Goal: Navigation & Orientation: Find specific page/section

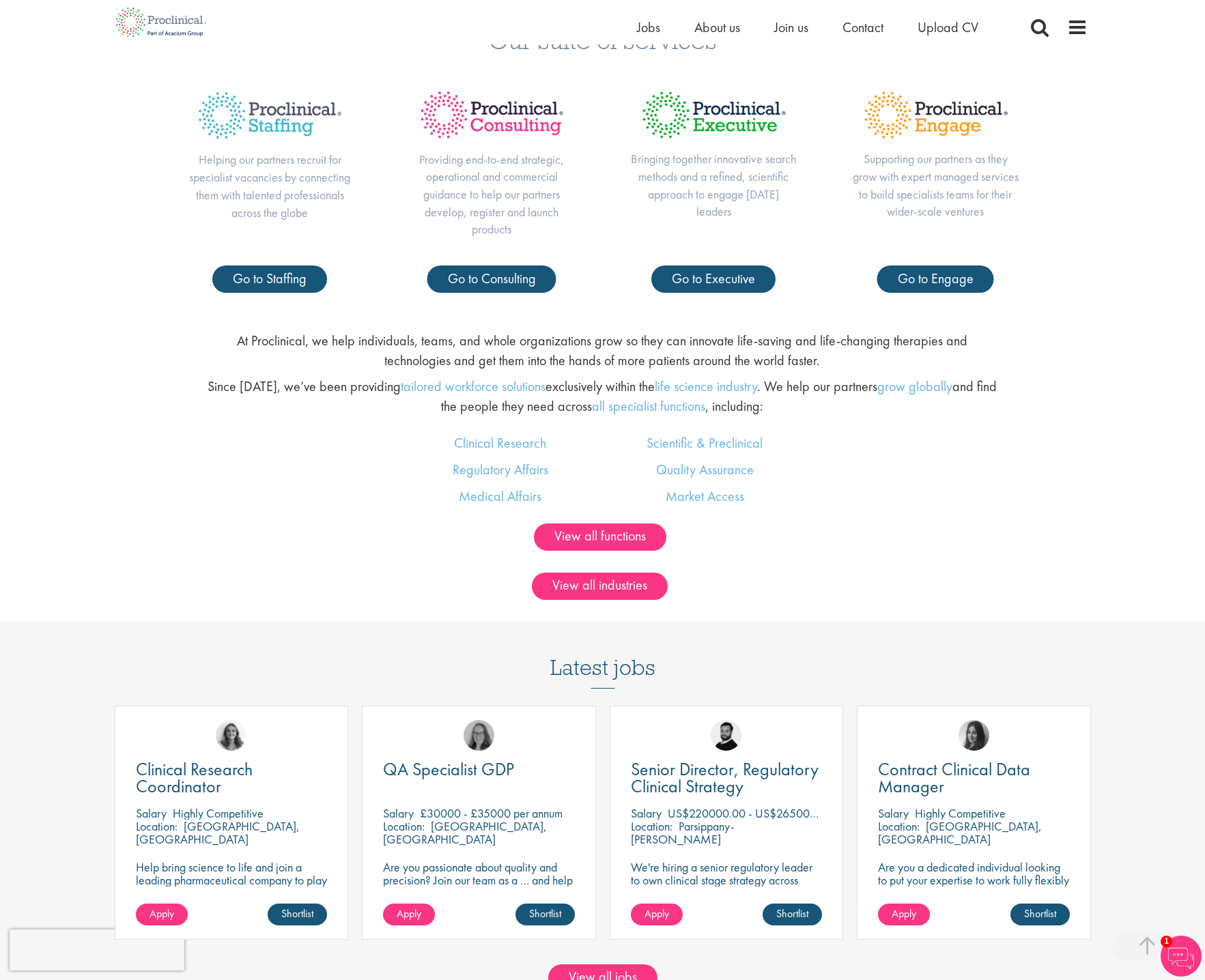
scroll to position [1024, 0]
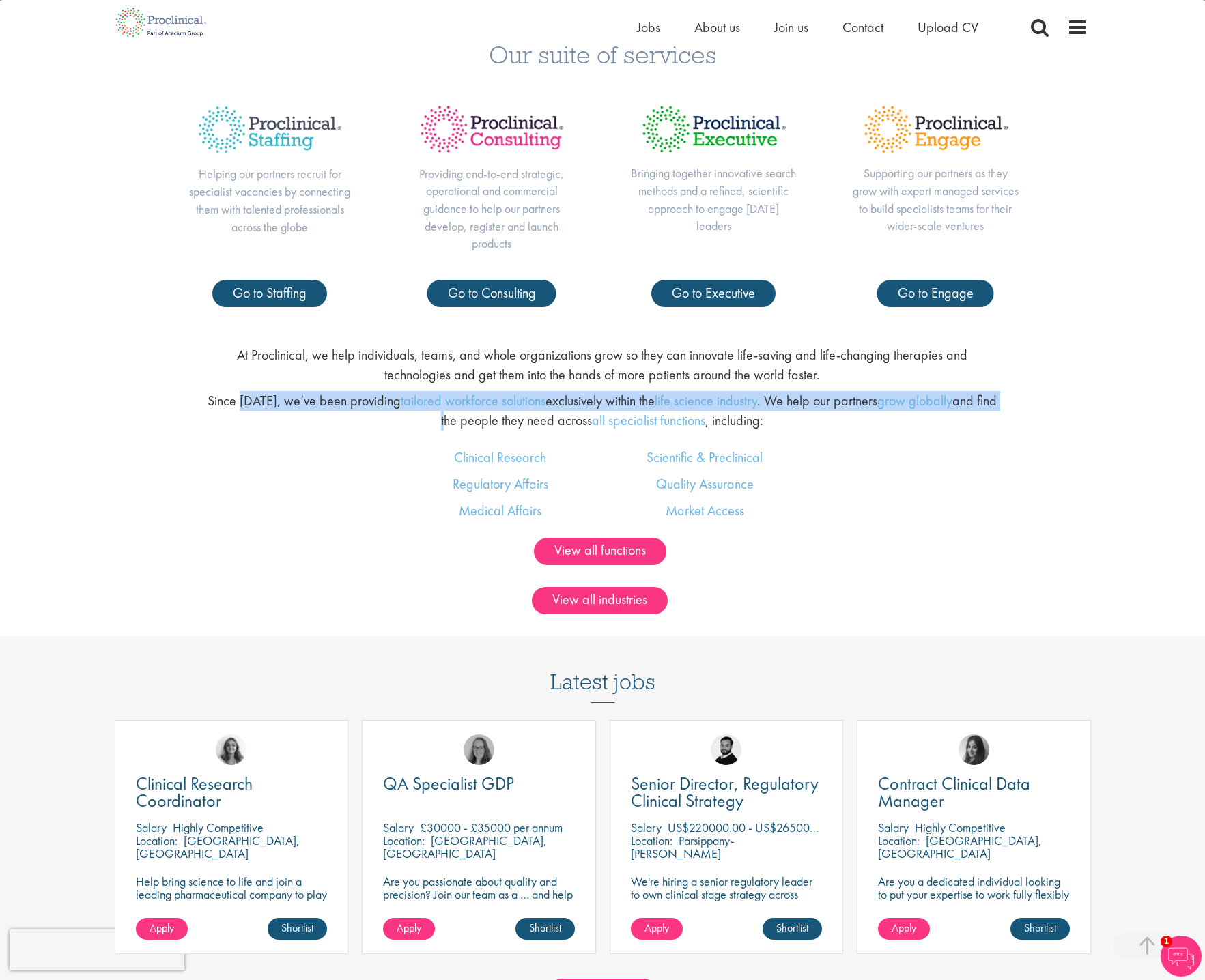
drag, startPoint x: 240, startPoint y: 399, endPoint x: 249, endPoint y: 428, distance: 30.4
click at [249, 428] on p "Since 2005, we’ve been providing tailored workforce solutions exclusively withi…" at bounding box center [602, 410] width 797 height 39
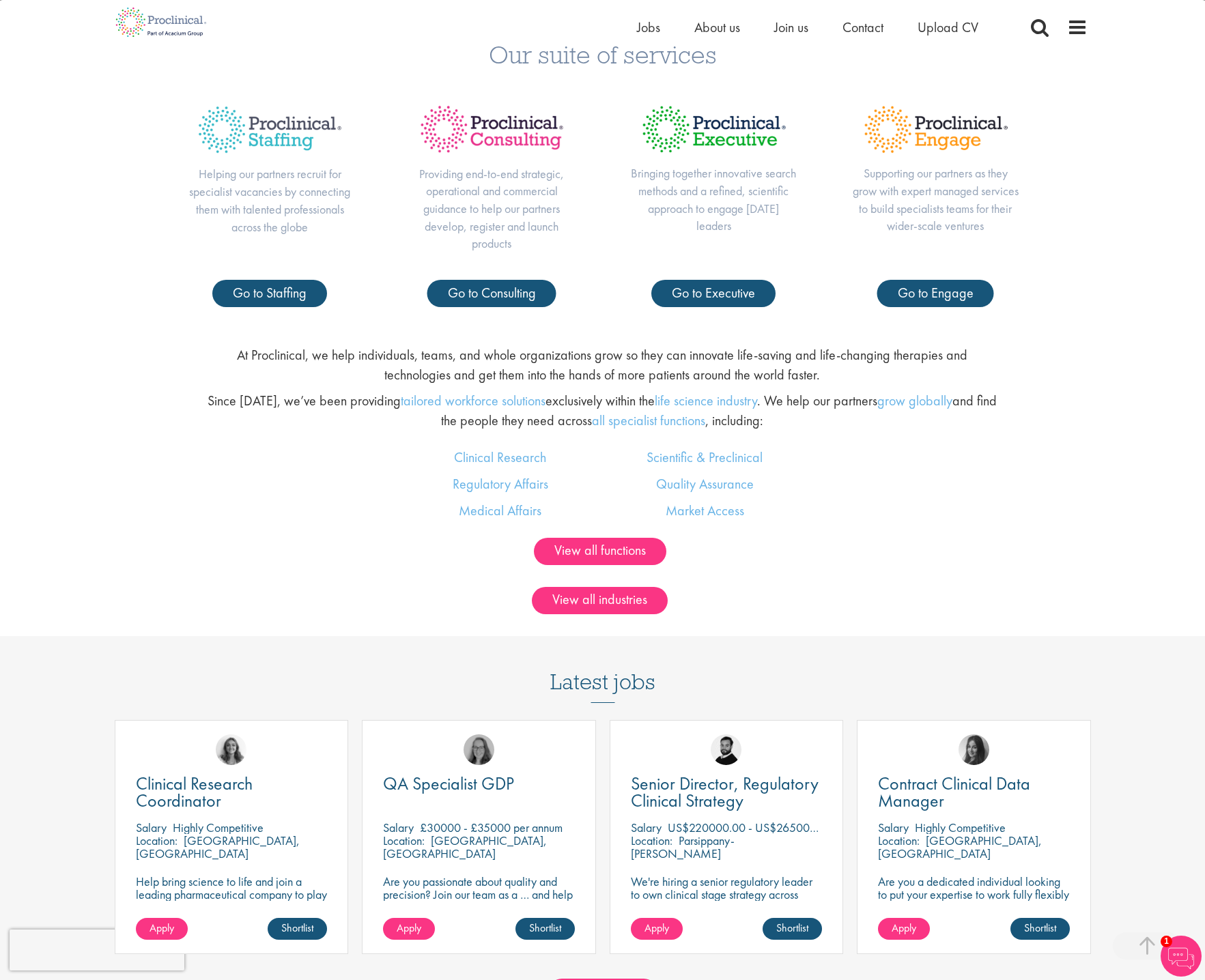
drag, startPoint x: 249, startPoint y: 428, endPoint x: 243, endPoint y: 477, distance: 49.4
click at [243, 477] on div "Clinical Research Regulatory Affairs Medical Affairs Scientific & Preclinical Q…" at bounding box center [602, 493] width 1226 height 90
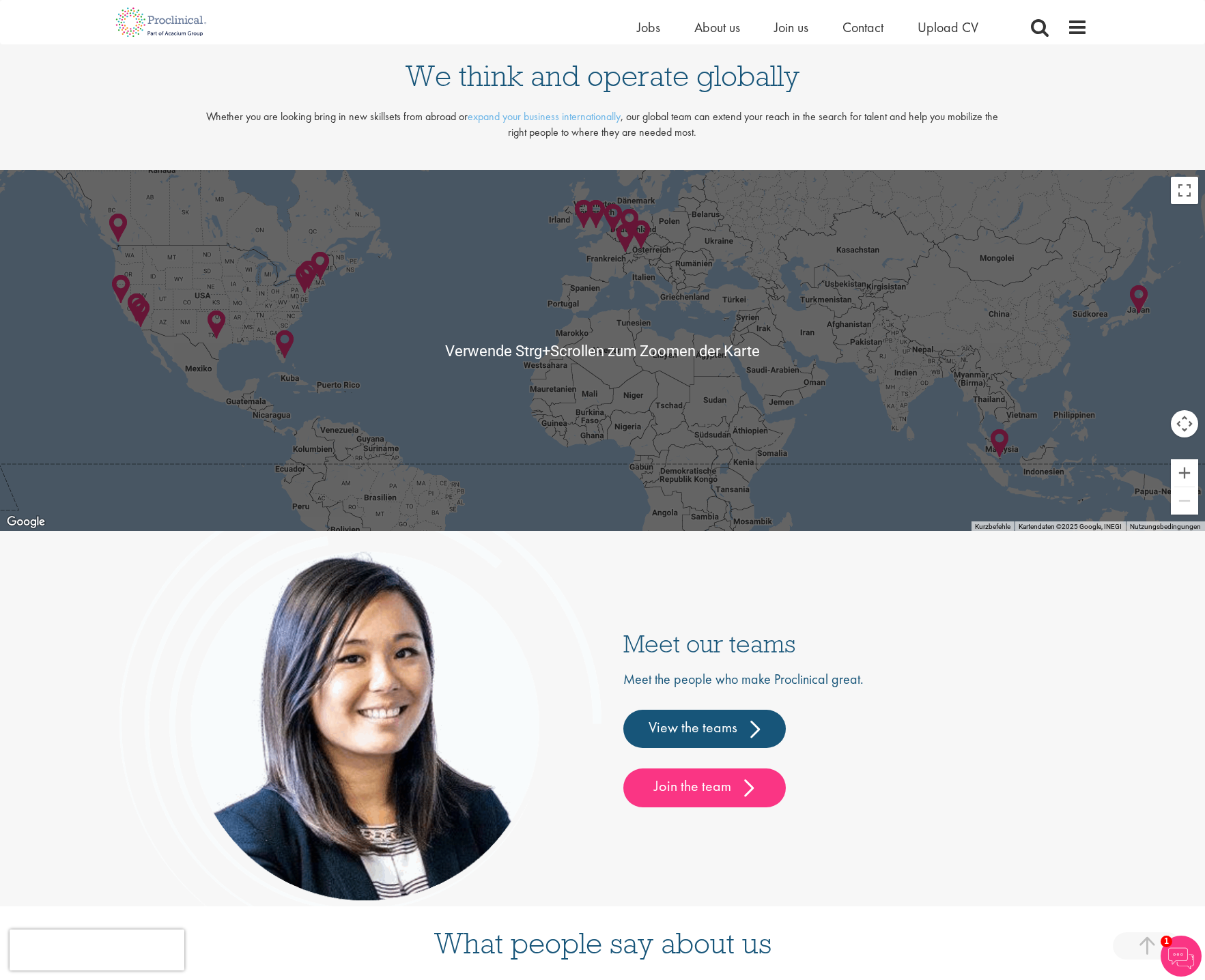
scroll to position [3615, 0]
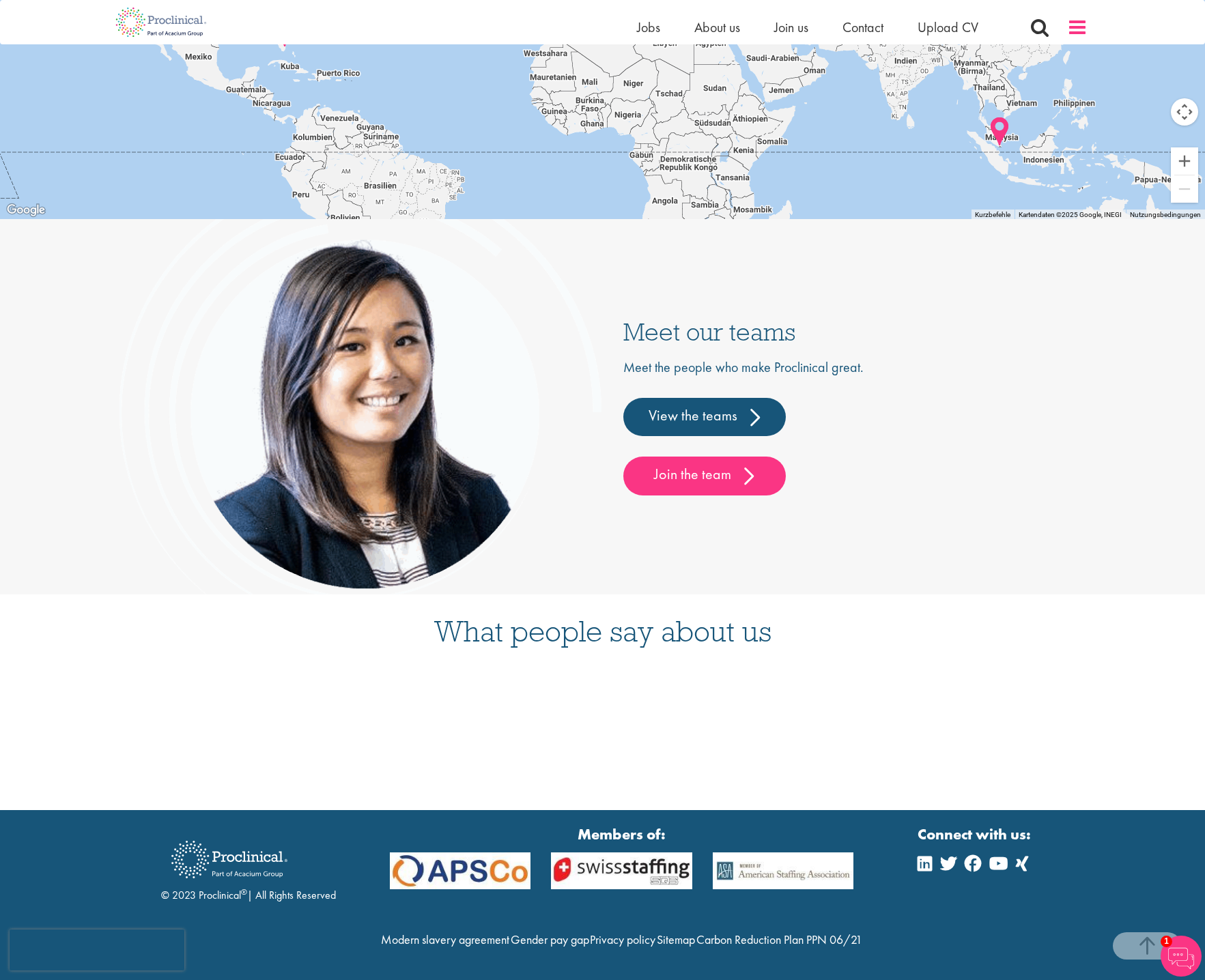
click at [1074, 28] on span at bounding box center [1078, 27] width 21 height 21
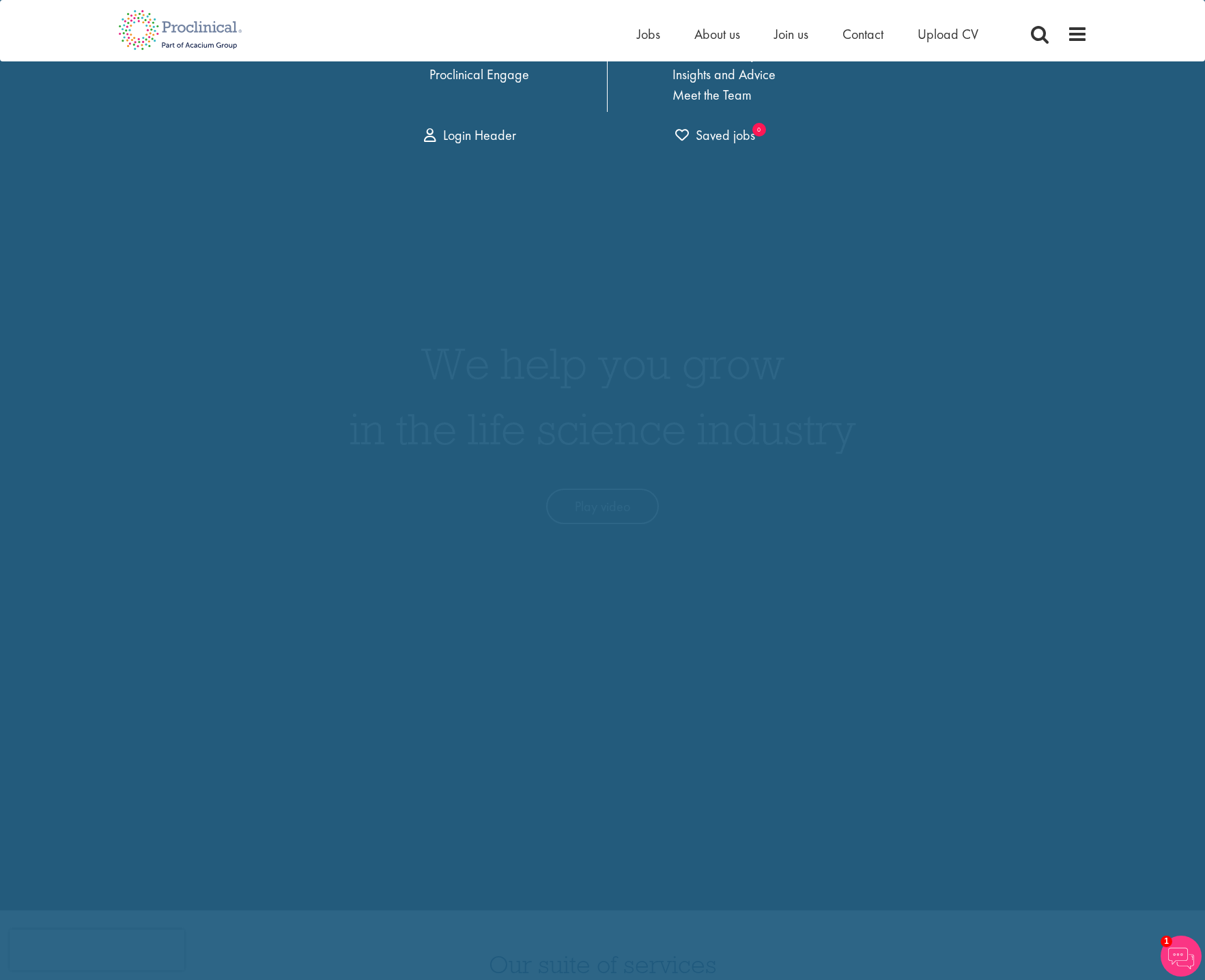
scroll to position [0, 0]
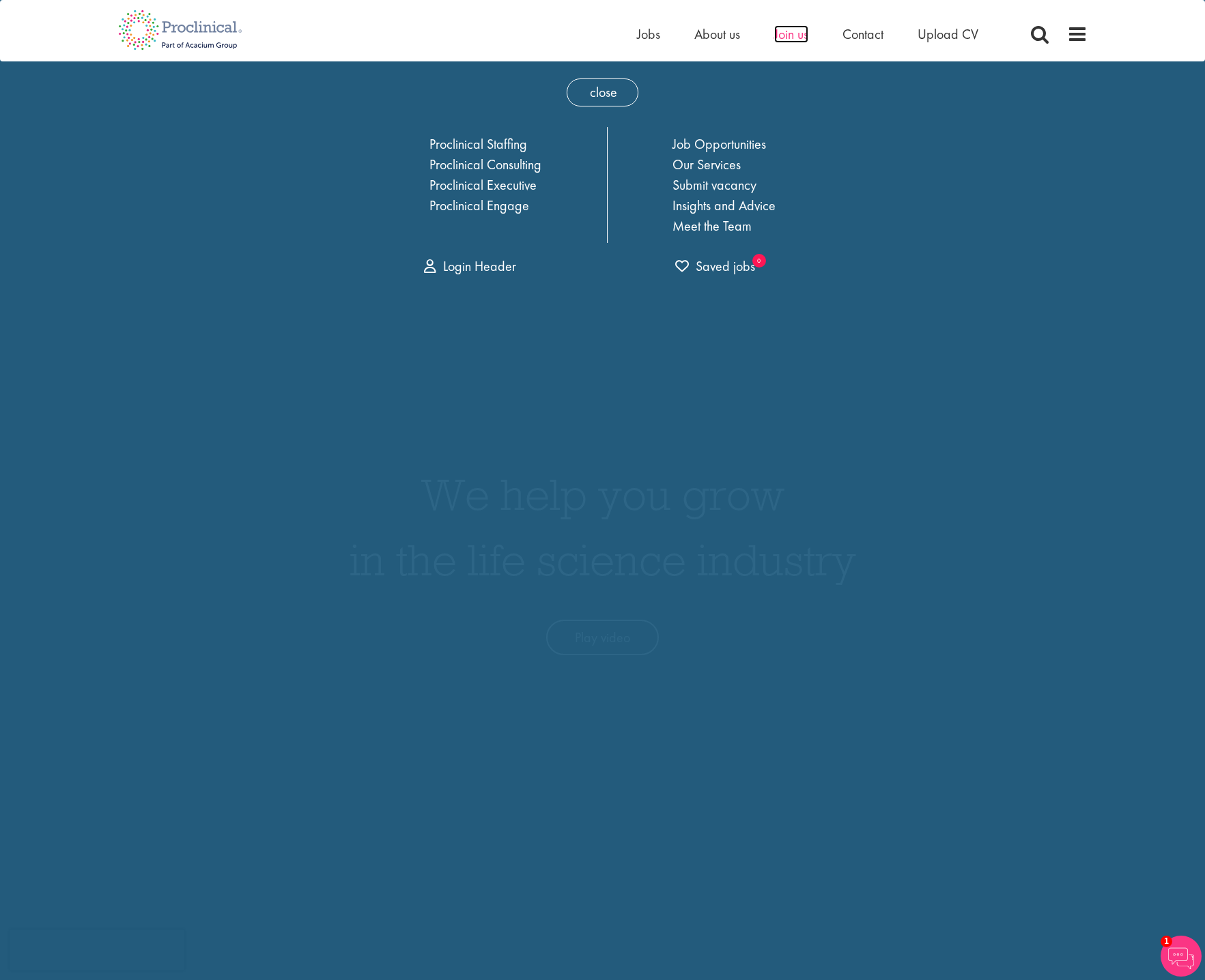
click at [792, 37] on span "Join us" at bounding box center [791, 34] width 34 height 18
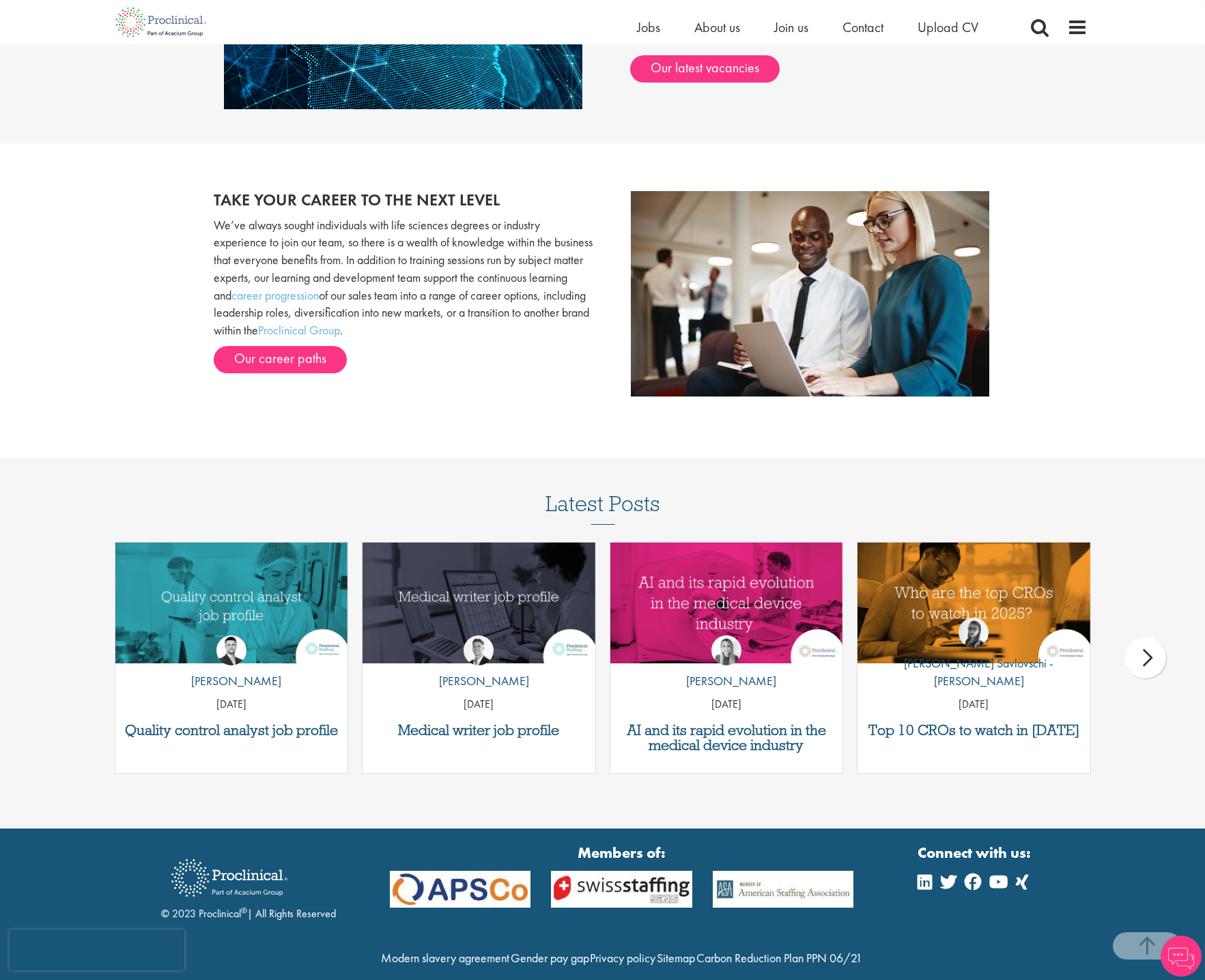
scroll to position [1390, 0]
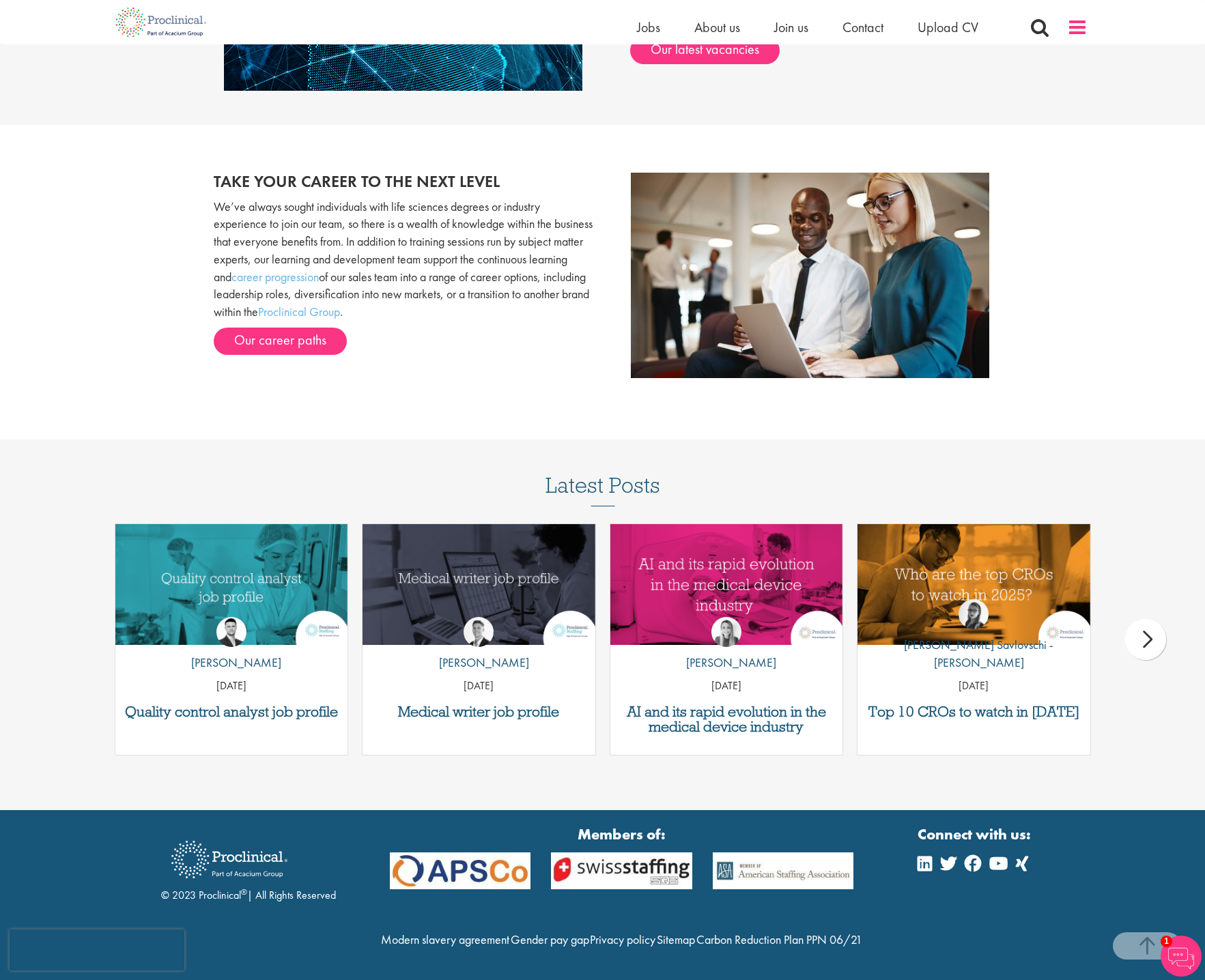
click at [1072, 26] on span at bounding box center [1078, 27] width 21 height 21
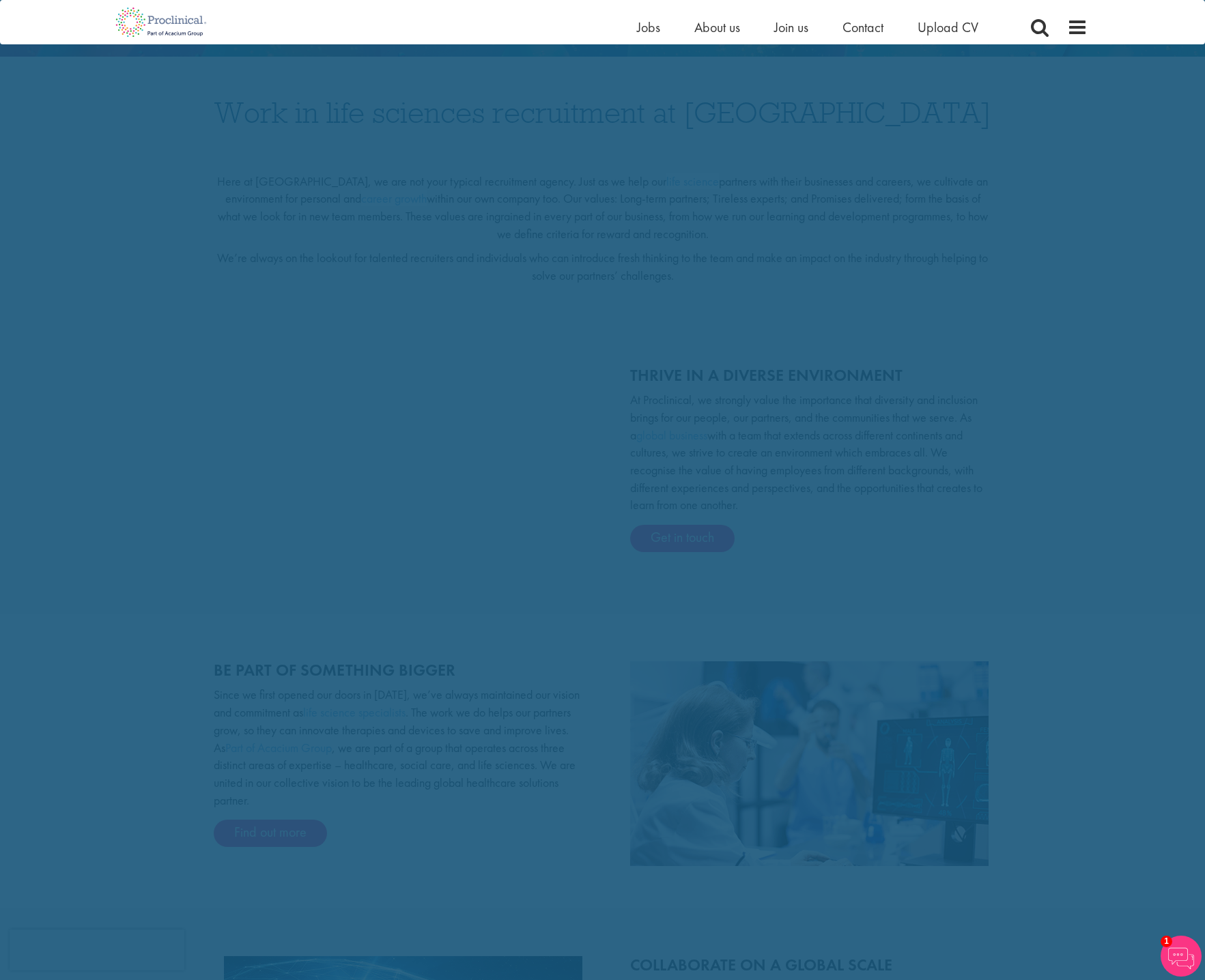
scroll to position [0, 0]
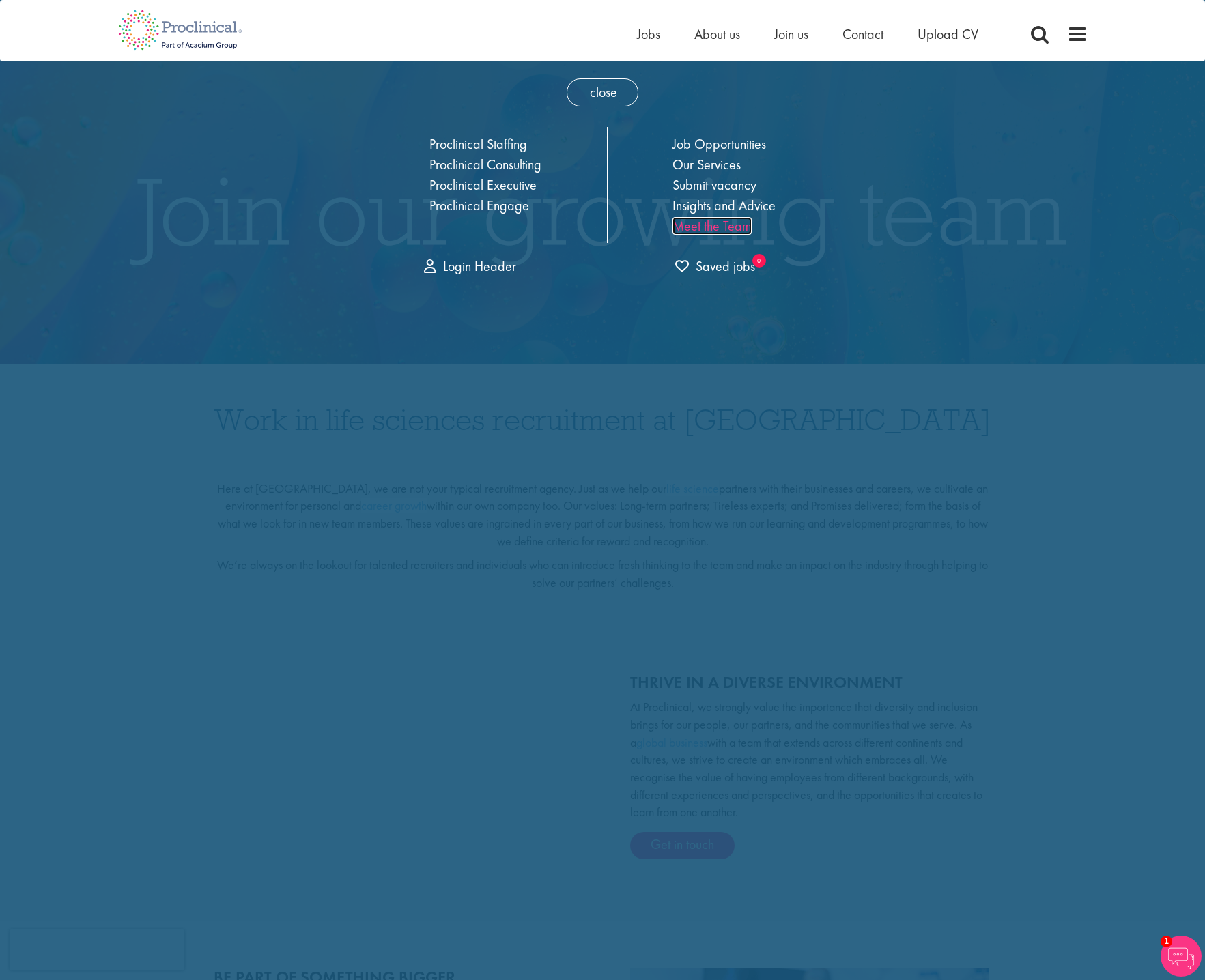
click at [723, 221] on link "Meet the Team" at bounding box center [712, 226] width 79 height 18
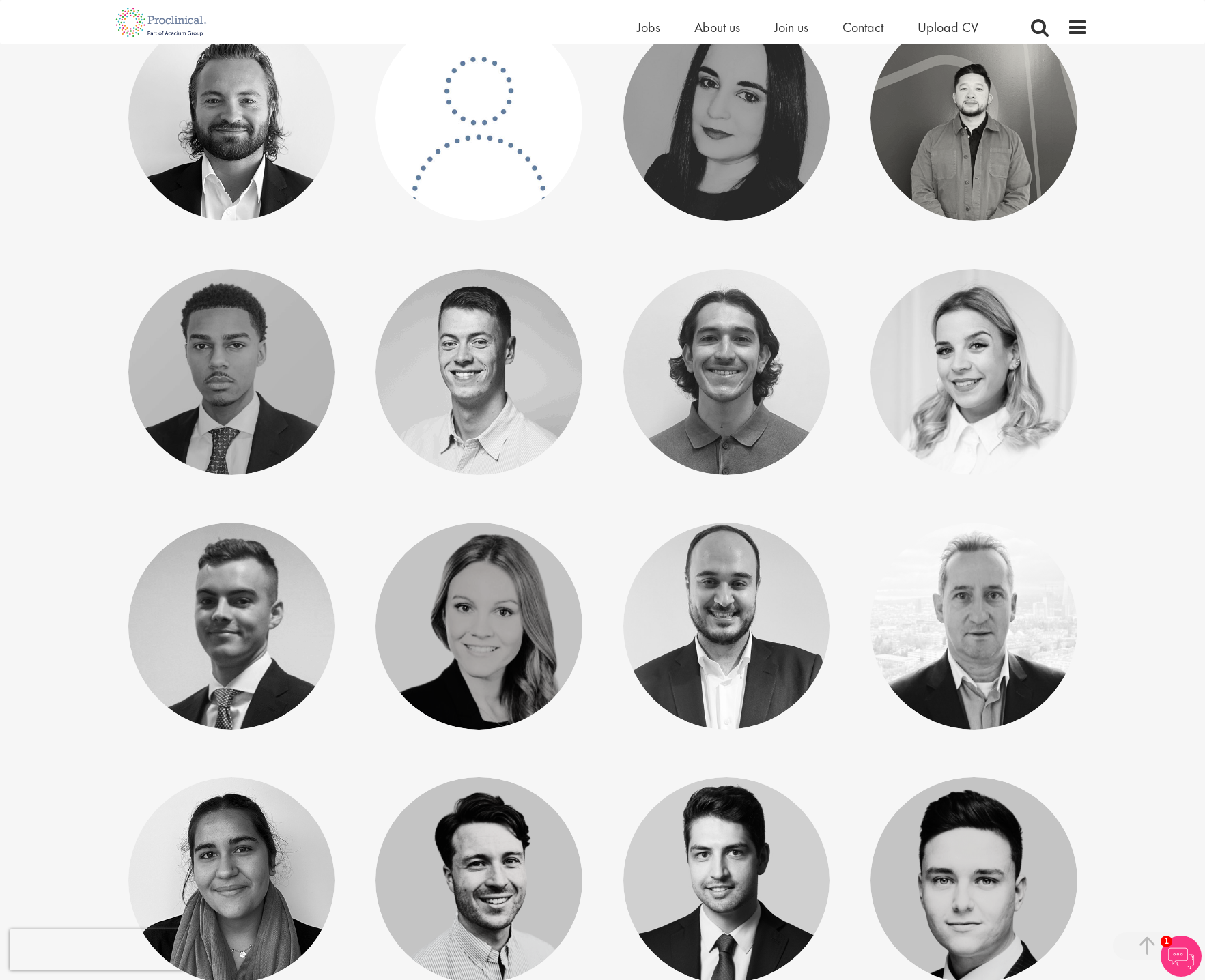
scroll to position [2525, 0]
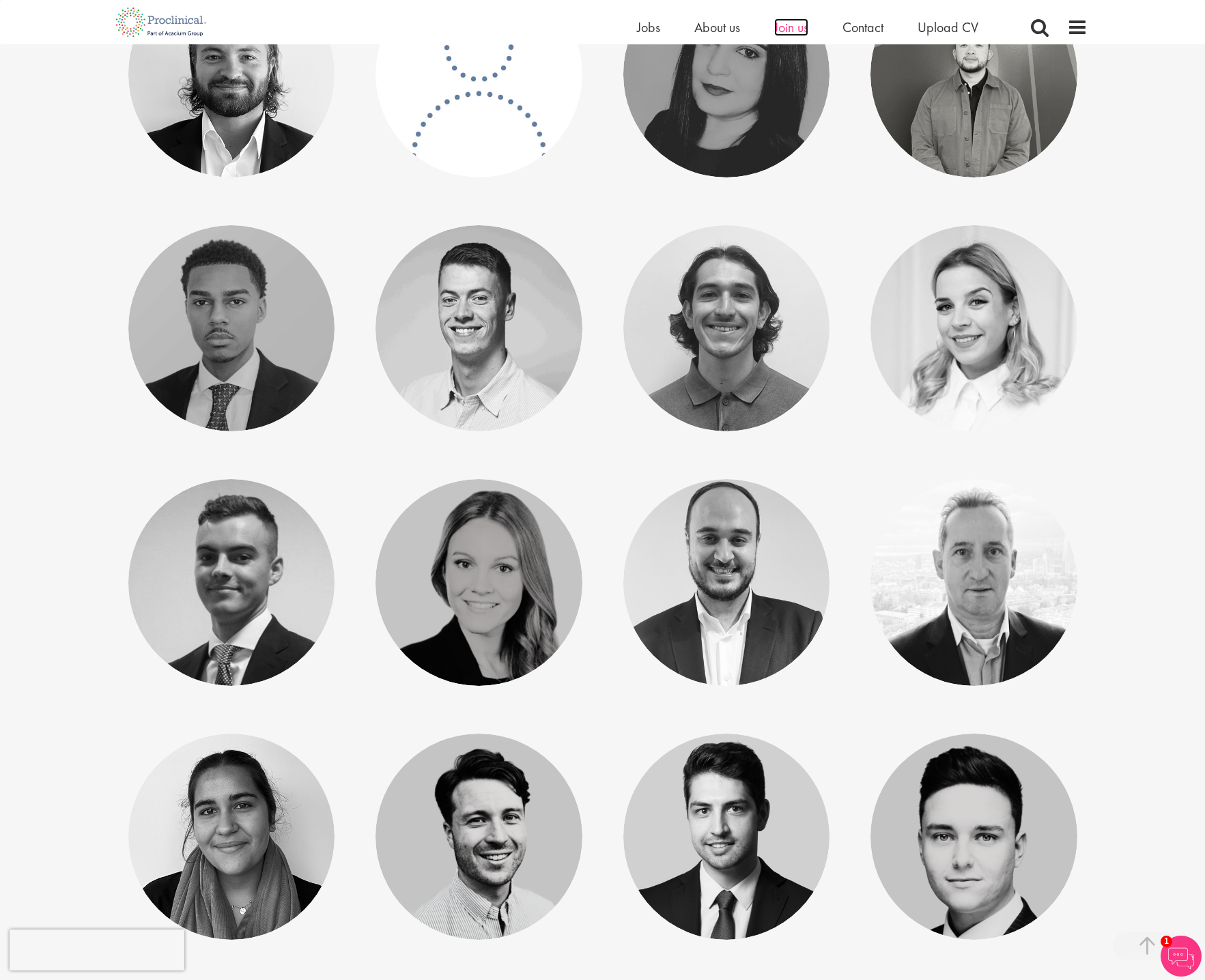
click at [789, 30] on span "Join us" at bounding box center [791, 27] width 34 height 18
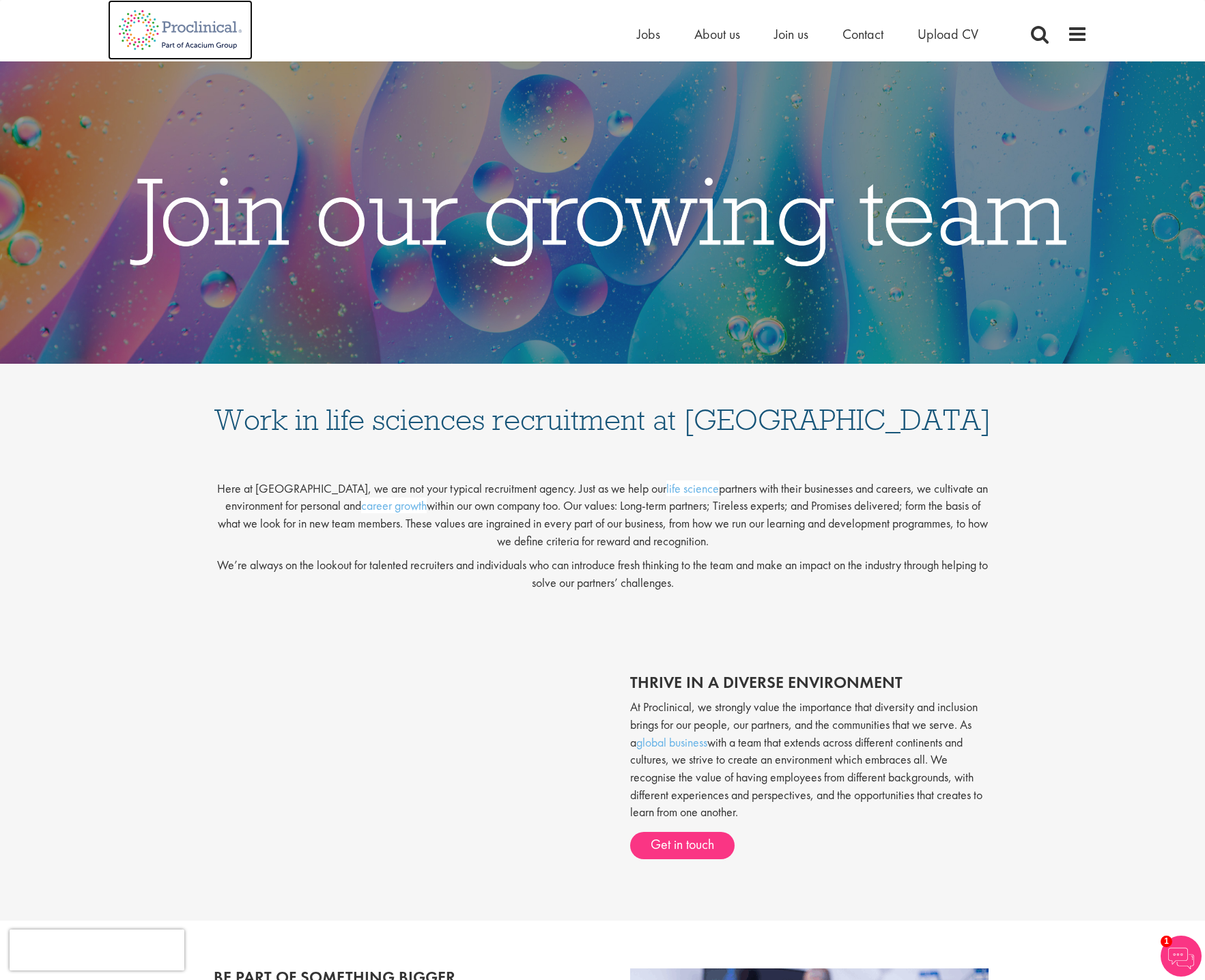
click at [247, 33] on img at bounding box center [179, 30] width 145 height 60
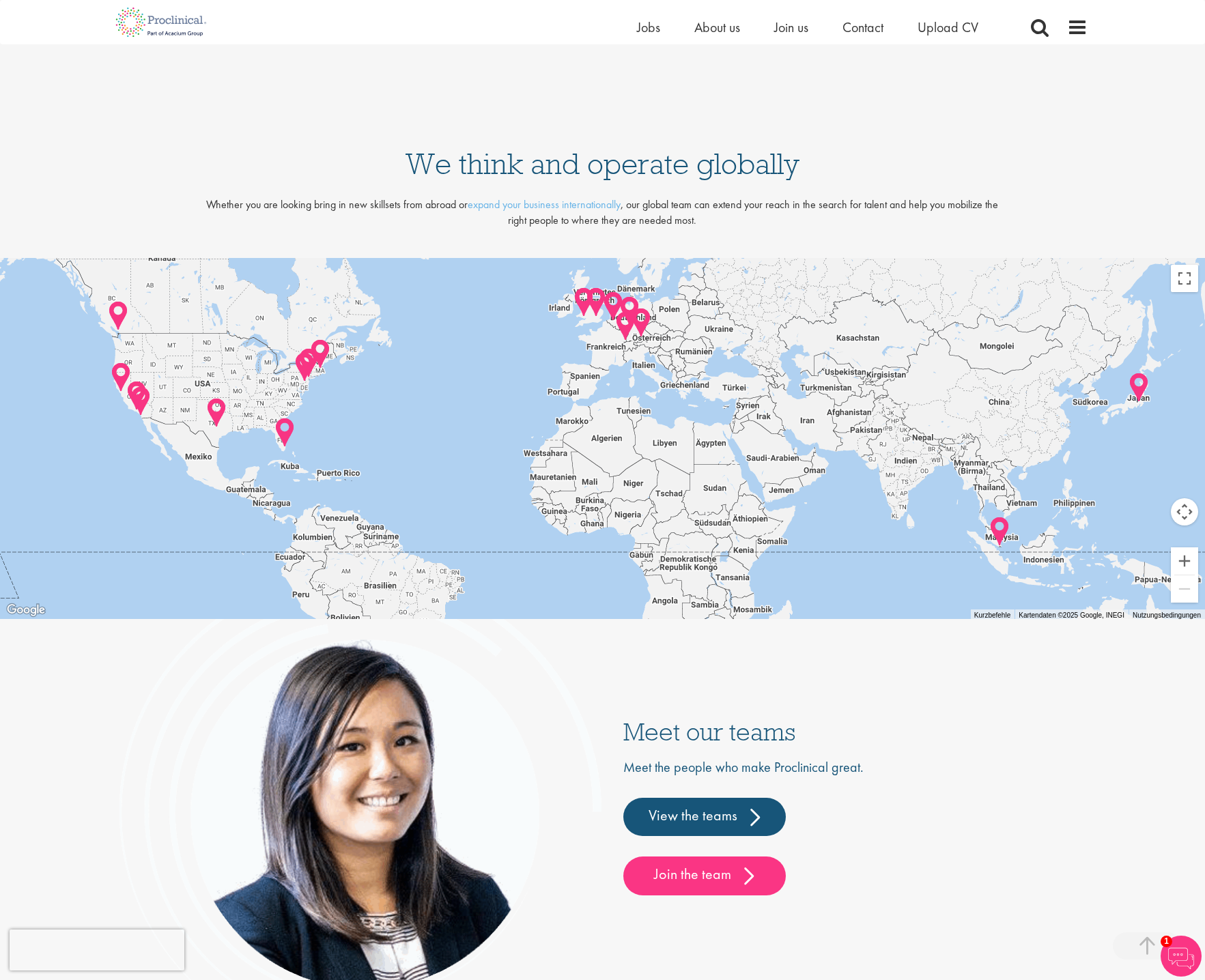
scroll to position [3208, 0]
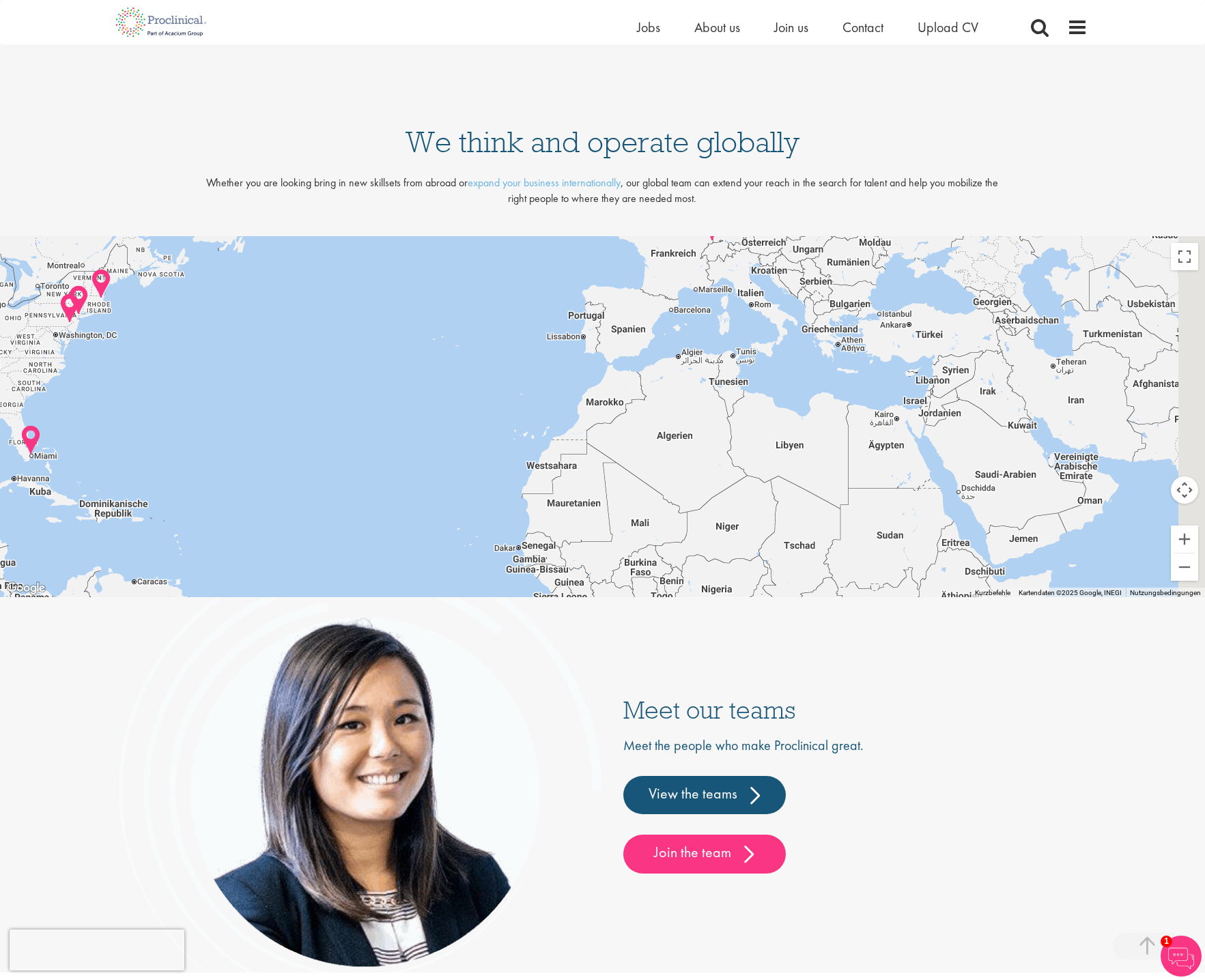
drag, startPoint x: 872, startPoint y: 399, endPoint x: 437, endPoint y: 434, distance: 436.4
click at [437, 434] on div at bounding box center [602, 417] width 1205 height 362
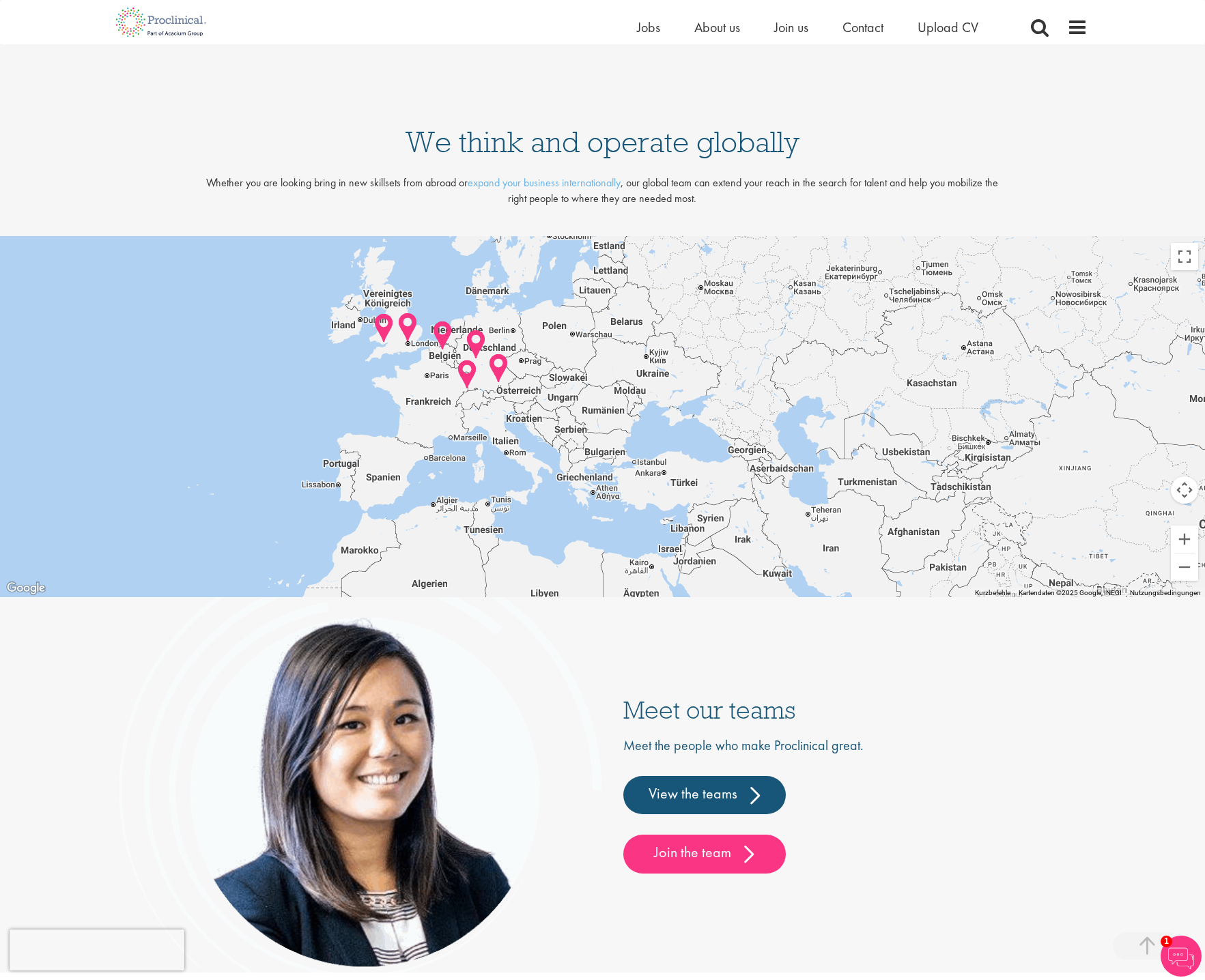
drag, startPoint x: 741, startPoint y: 362, endPoint x: 585, endPoint y: 507, distance: 213.0
click at [585, 507] on div at bounding box center [602, 417] width 1205 height 362
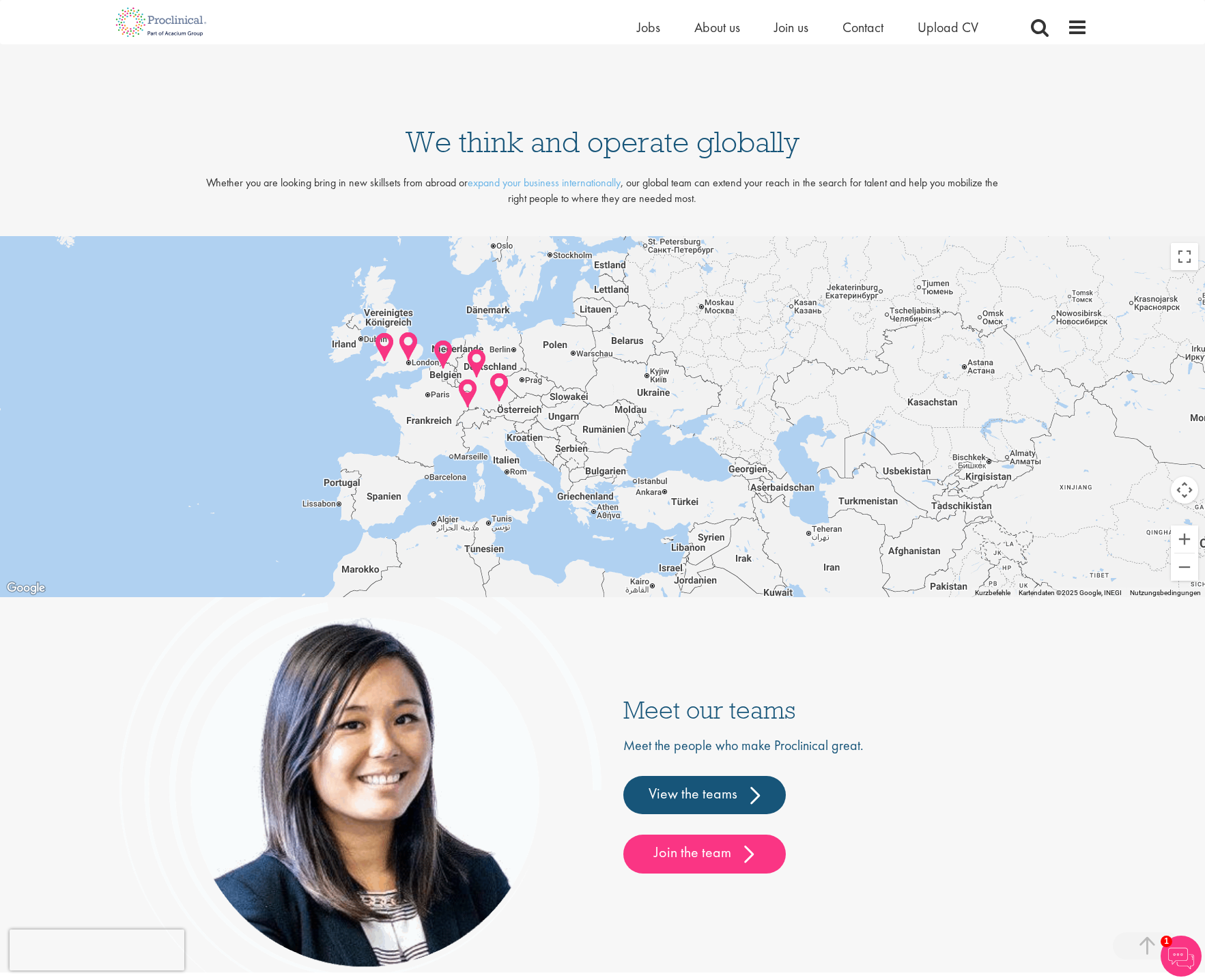
drag, startPoint x: 349, startPoint y: 411, endPoint x: 352, endPoint y: 422, distance: 11.4
click at [351, 423] on div at bounding box center [602, 417] width 1205 height 362
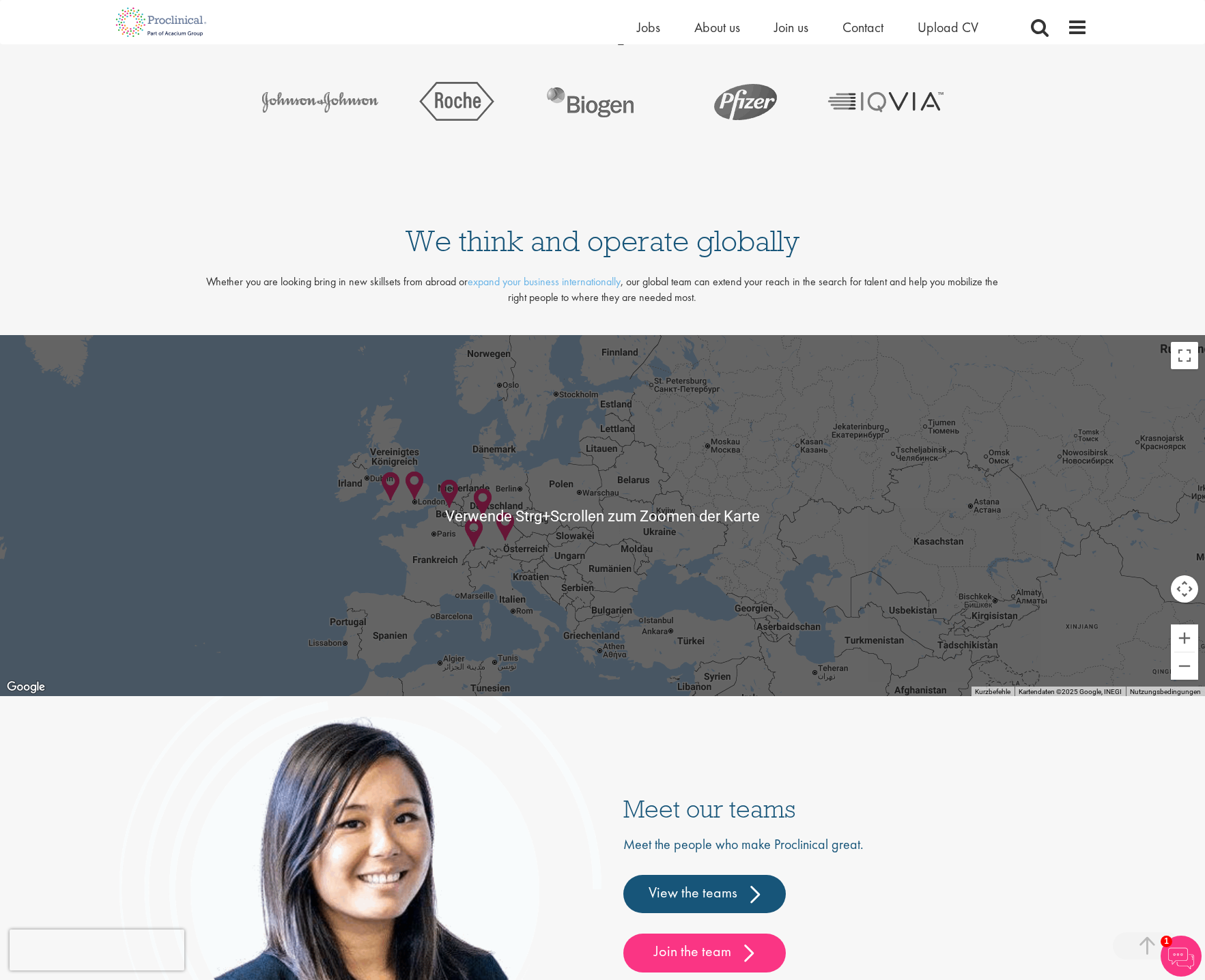
scroll to position [3071, 0]
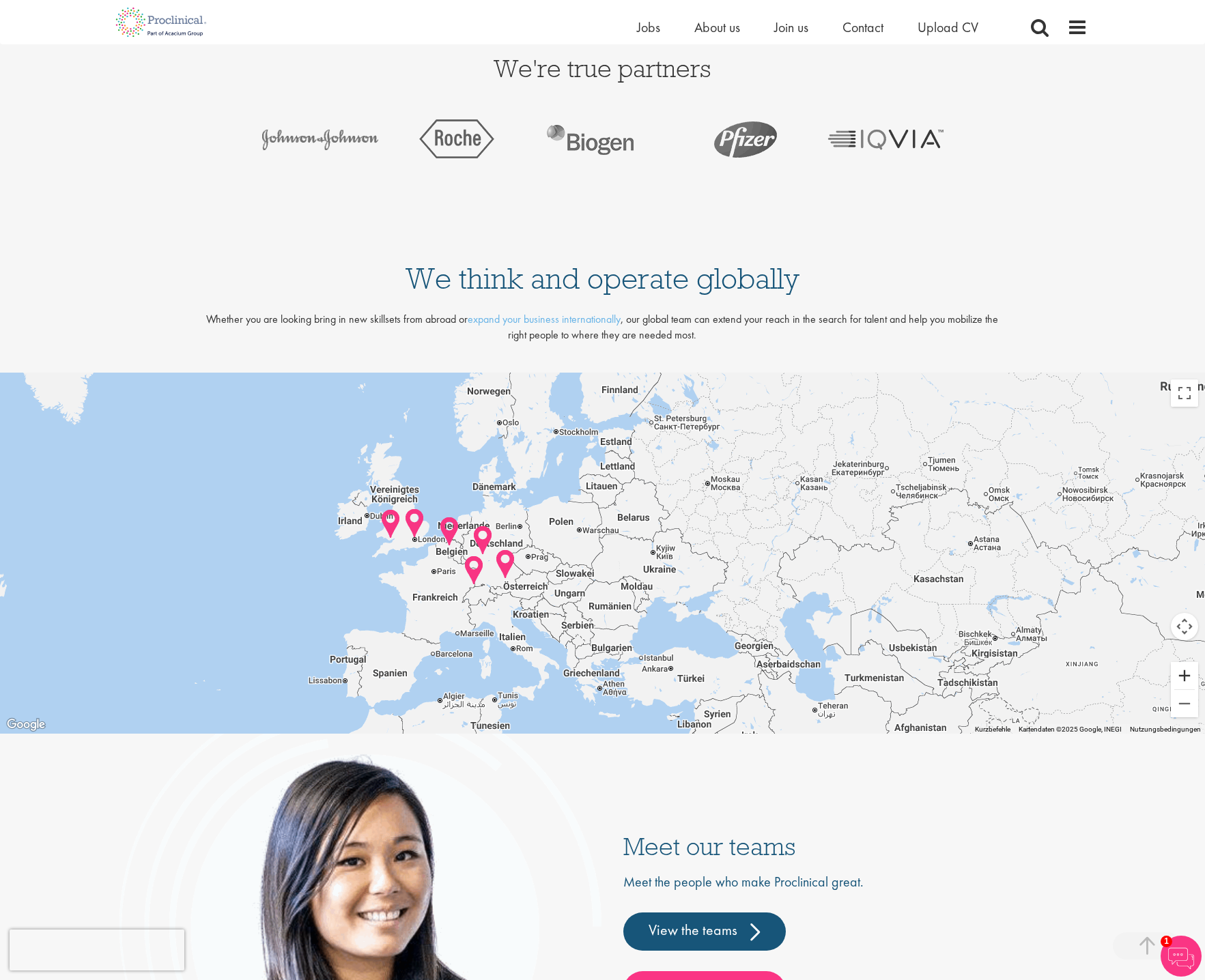
click at [1185, 678] on button "Vergrößern" at bounding box center [1184, 676] width 27 height 27
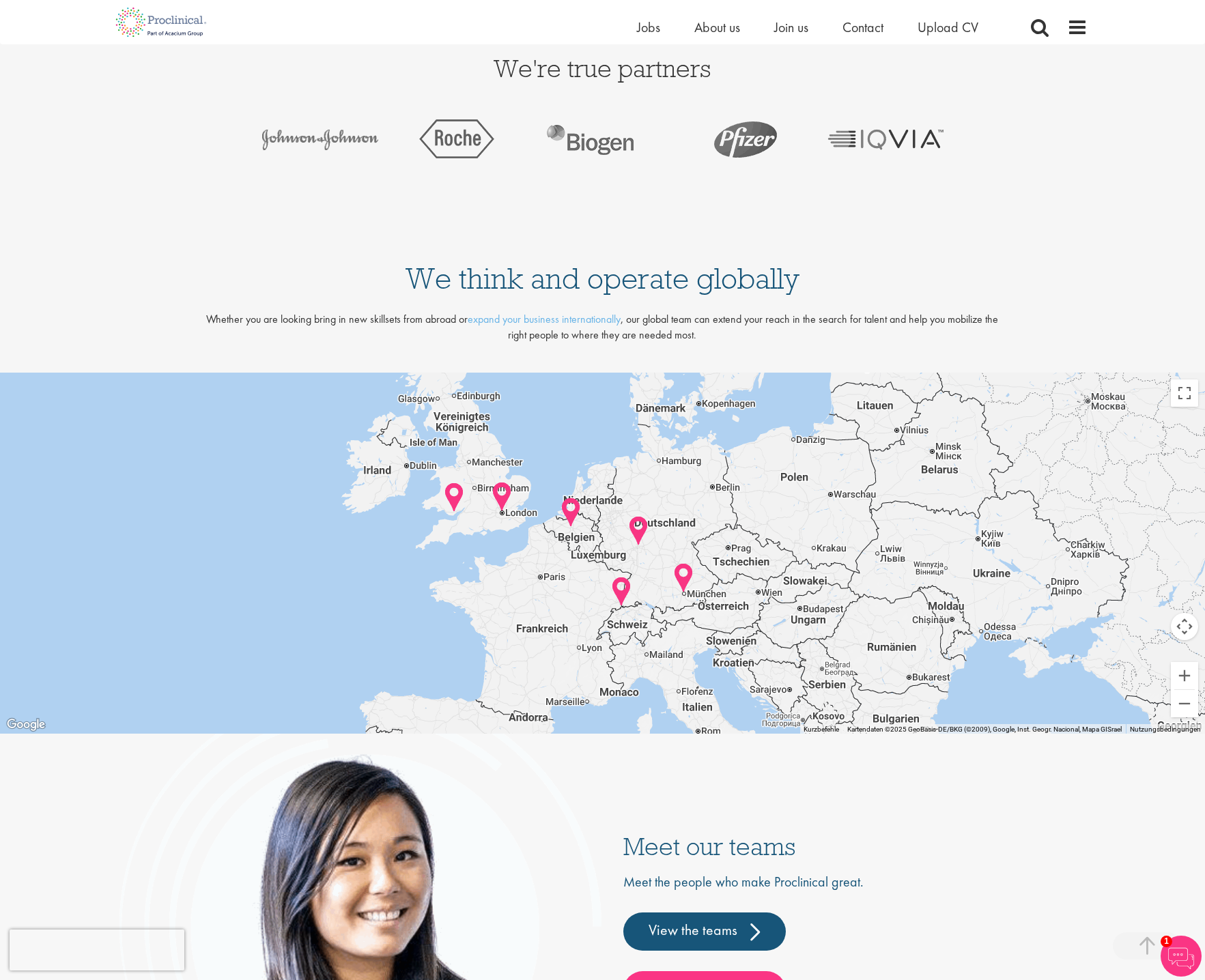
drag, startPoint x: 651, startPoint y: 638, endPoint x: 926, endPoint y: 626, distance: 275.3
click at [926, 626] on div at bounding box center [602, 553] width 1205 height 362
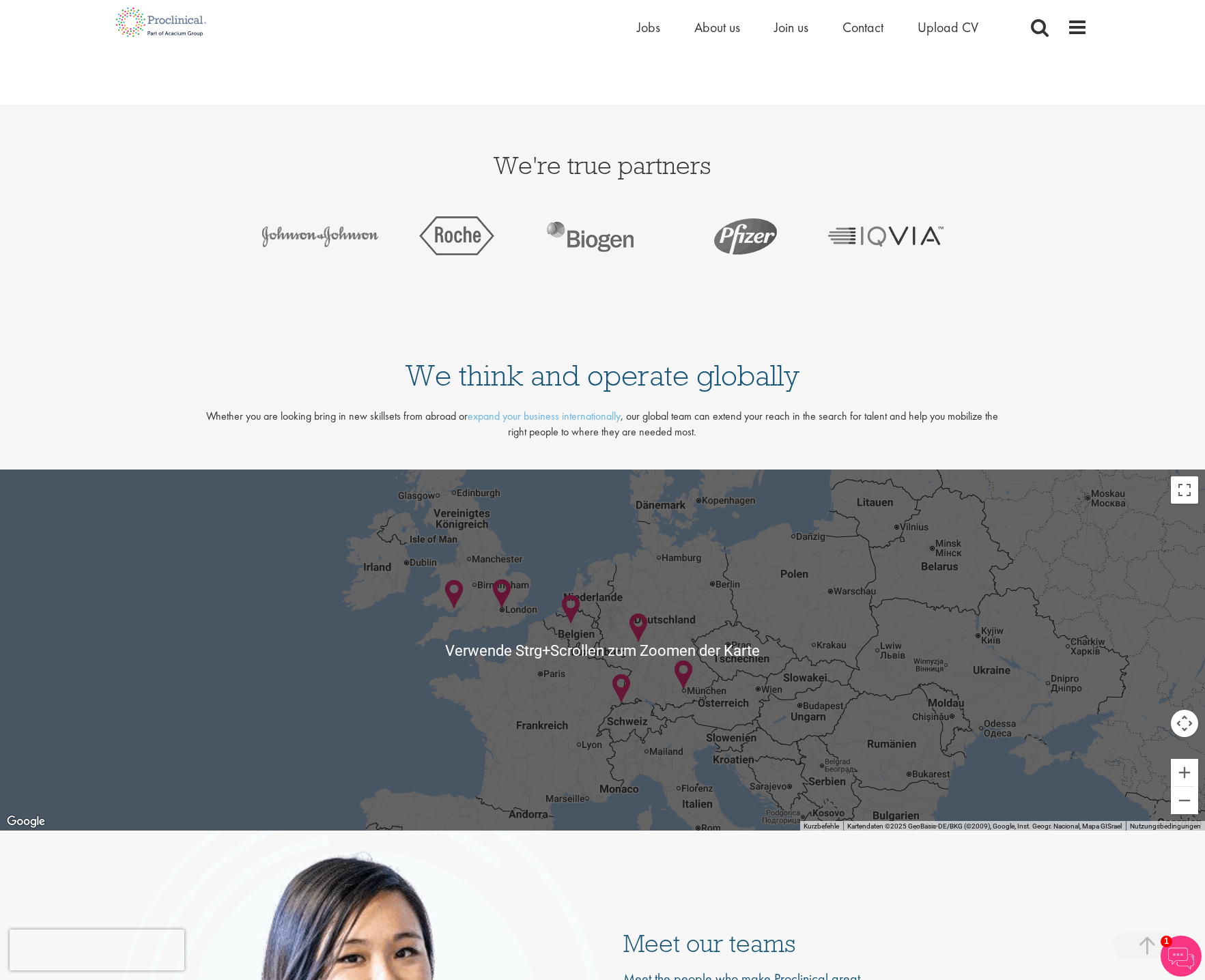
scroll to position [2935, 0]
